Goal: Book appointment/travel/reservation

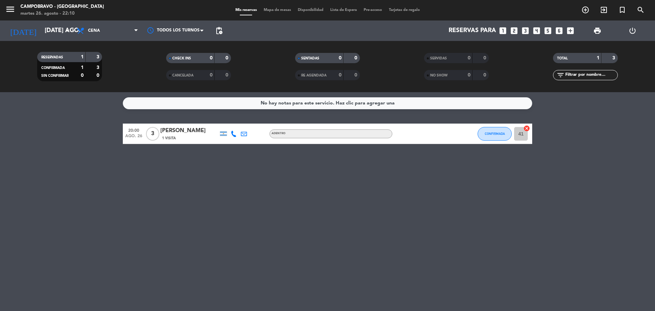
click at [534, 30] on icon "looks_4" at bounding box center [536, 30] width 9 height 9
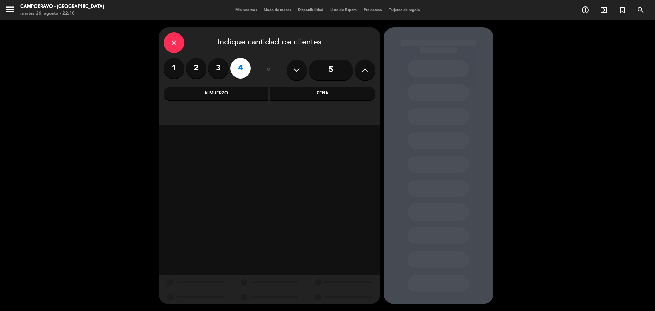
click at [316, 99] on div "Cena" at bounding box center [322, 94] width 105 height 14
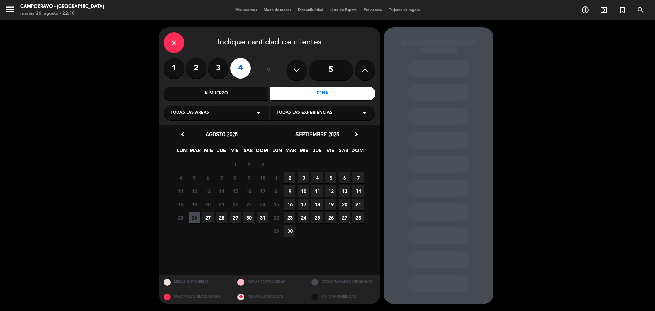
click at [202, 217] on span "27" at bounding box center [207, 217] width 11 height 11
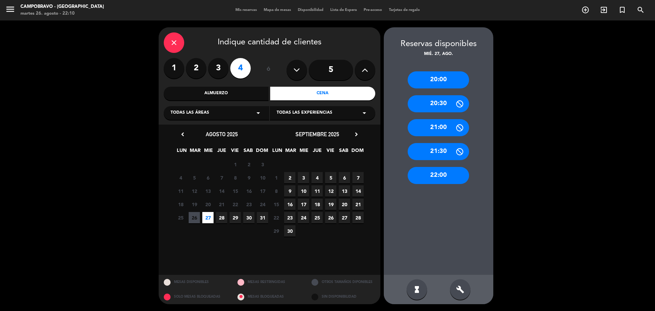
drag, startPoint x: 443, startPoint y: 78, endPoint x: 432, endPoint y: 81, distance: 11.8
click at [443, 78] on div "20:00" at bounding box center [438, 79] width 61 height 17
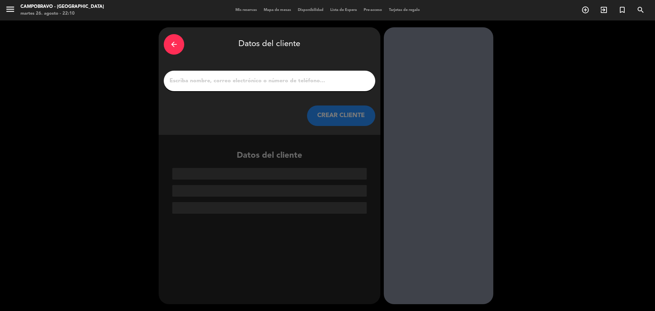
click at [291, 81] on input "1" at bounding box center [269, 81] width 201 height 10
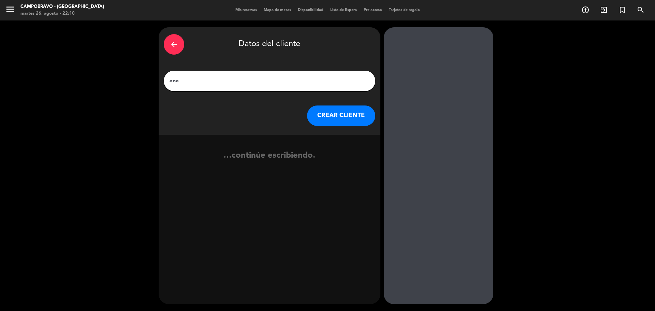
type input "ana"
click at [364, 115] on button "CREAR CLIENTE" at bounding box center [341, 115] width 68 height 20
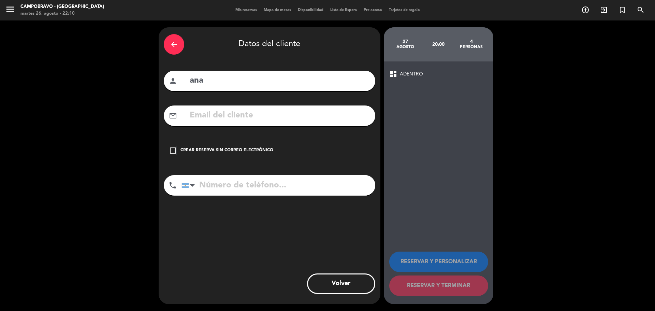
click at [176, 148] on icon "check_box_outline_blank" at bounding box center [173, 150] width 8 height 8
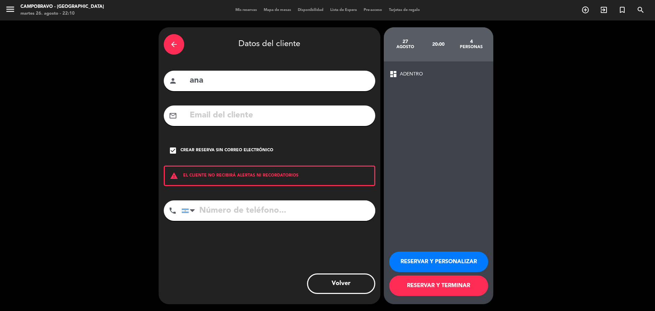
click at [464, 290] on button "RESERVAR Y TERMINAR" at bounding box center [438, 285] width 99 height 20
